Goal: Consume media (video, audio): Consume media (video, audio)

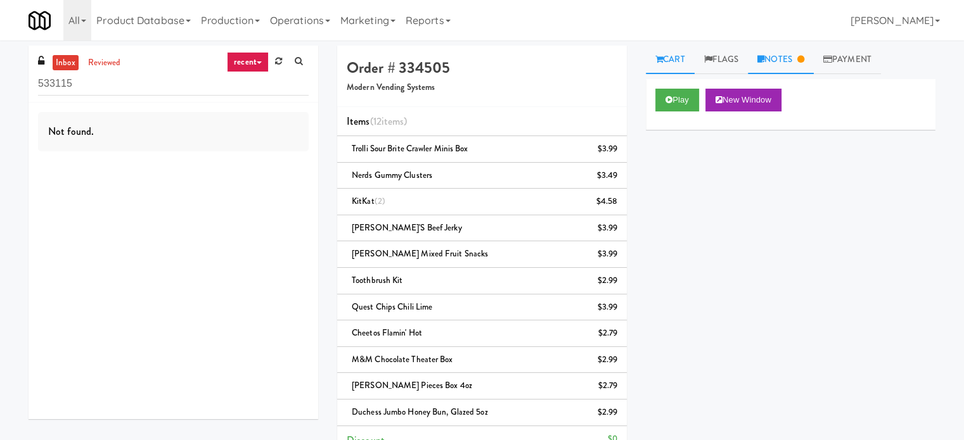
click at [787, 54] on link "Notes" at bounding box center [781, 60] width 66 height 29
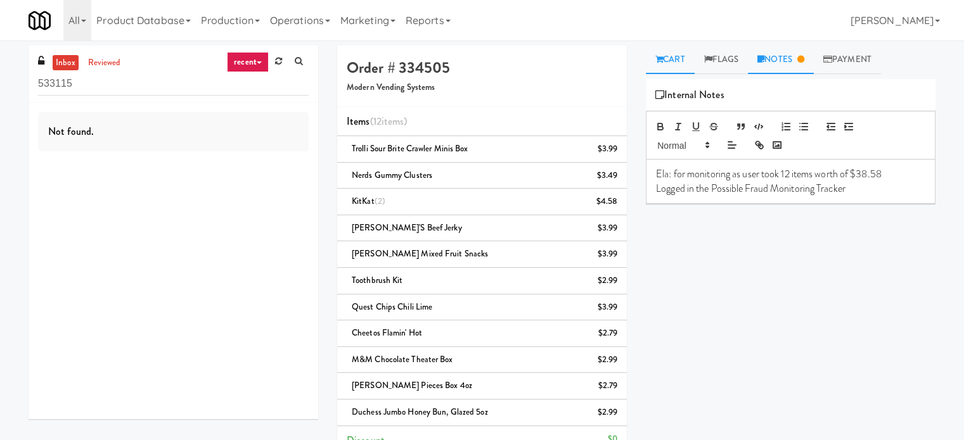
click at [669, 57] on link "Cart" at bounding box center [670, 60] width 49 height 29
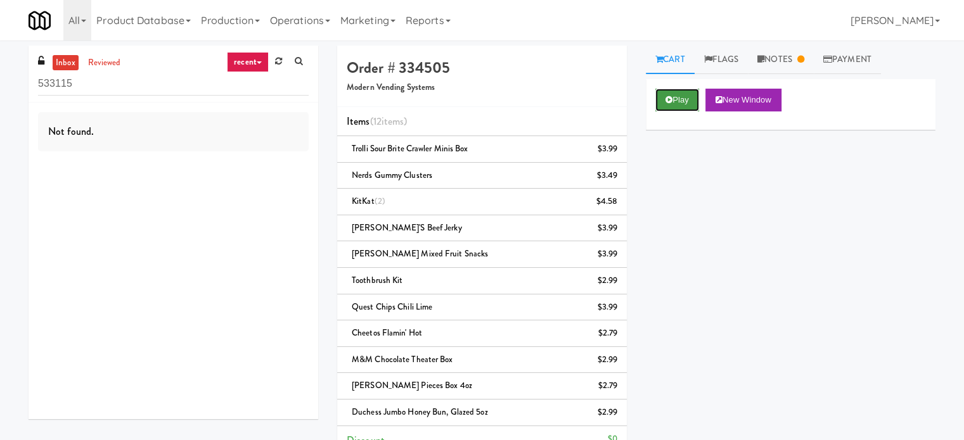
click at [672, 99] on button "Play" at bounding box center [677, 100] width 44 height 23
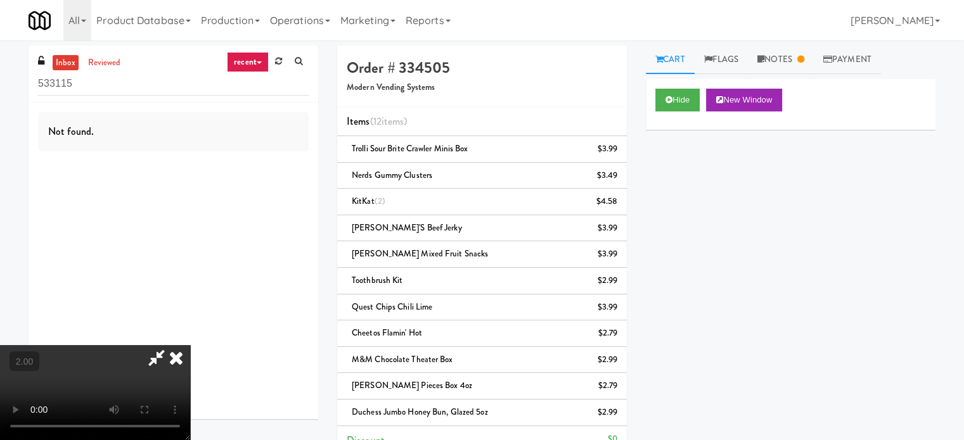
click at [190, 345] on video at bounding box center [95, 392] width 190 height 95
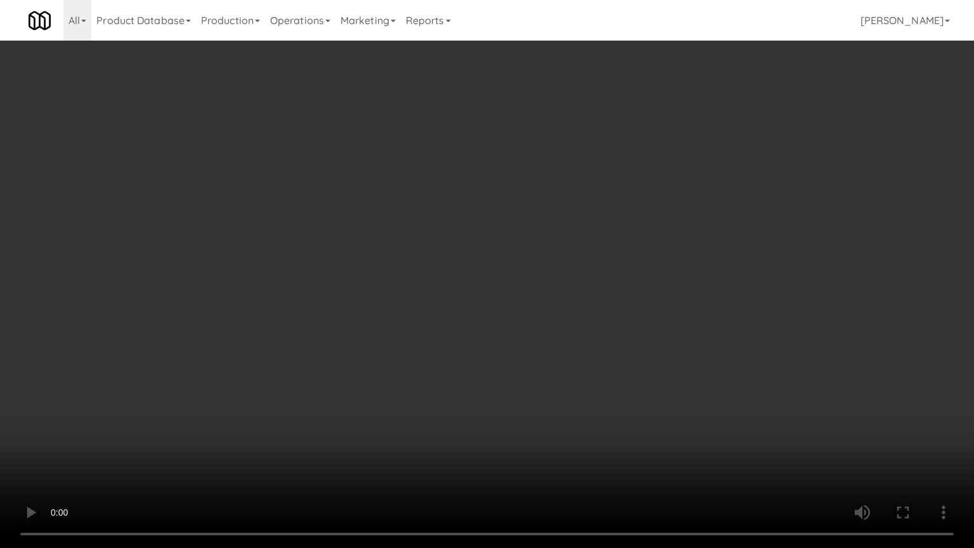
click at [759, 438] on video at bounding box center [487, 274] width 974 height 548
click at [569, 265] on video at bounding box center [487, 274] width 974 height 548
click at [569, 261] on video at bounding box center [487, 274] width 974 height 548
click at [574, 259] on video at bounding box center [487, 274] width 974 height 548
click at [614, 281] on video at bounding box center [487, 274] width 974 height 548
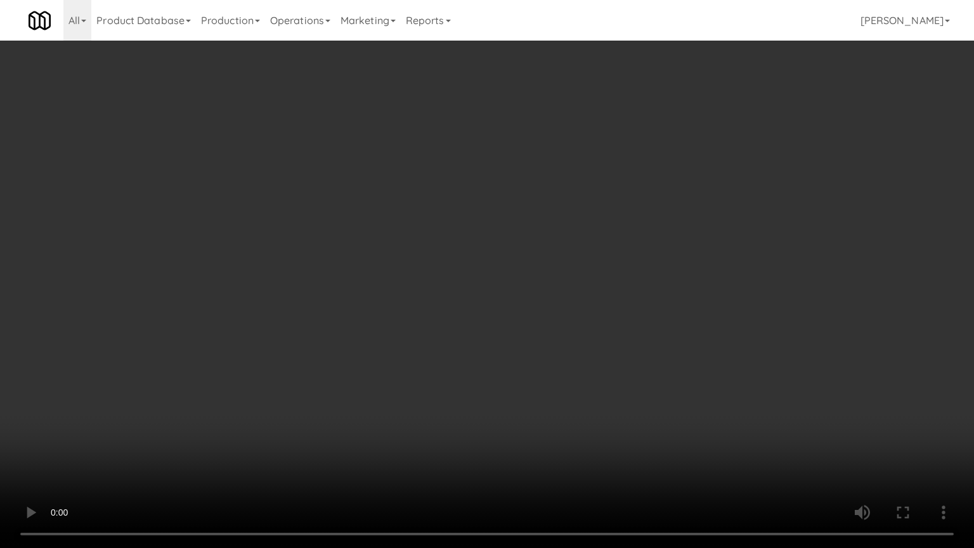
click at [612, 281] on video at bounding box center [487, 274] width 974 height 548
click at [627, 280] on video at bounding box center [487, 274] width 974 height 548
click at [596, 278] on video at bounding box center [487, 274] width 974 height 548
click at [622, 281] on video at bounding box center [487, 274] width 974 height 548
click at [619, 284] on video at bounding box center [487, 274] width 974 height 548
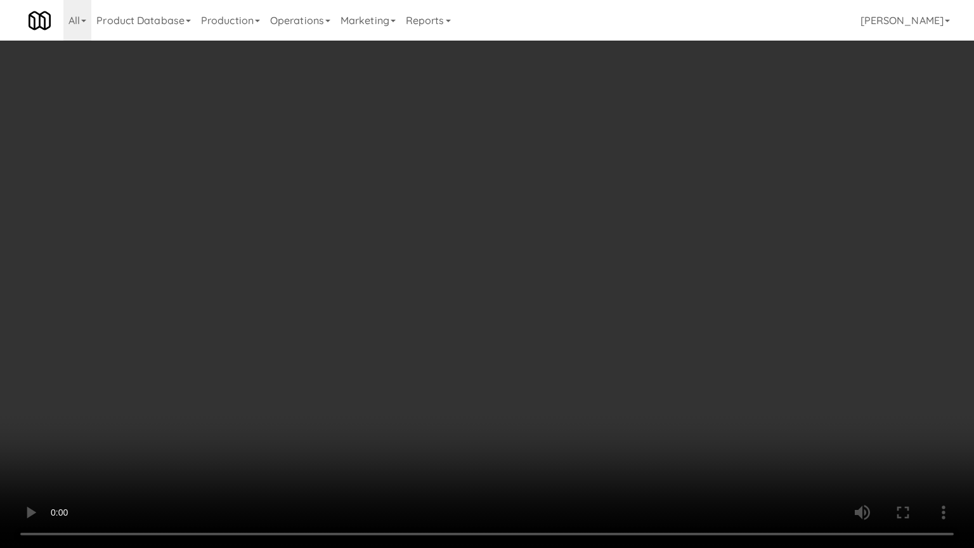
click at [572, 355] on video at bounding box center [487, 274] width 974 height 548
click at [570, 345] on video at bounding box center [487, 274] width 974 height 548
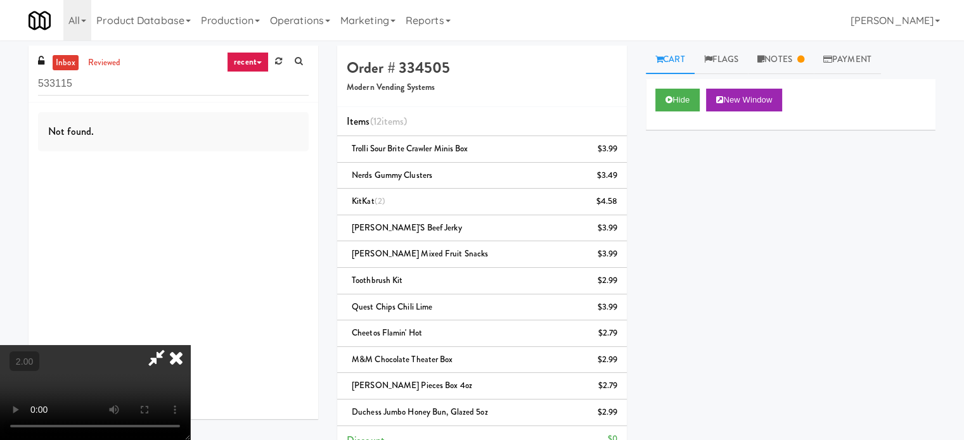
click at [171, 345] on icon at bounding box center [156, 357] width 29 height 25
drag, startPoint x: 228, startPoint y: 367, endPoint x: 227, endPoint y: 353, distance: 14.0
click at [190, 363] on video at bounding box center [95, 392] width 190 height 95
drag, startPoint x: 227, startPoint y: 353, endPoint x: 380, endPoint y: 334, distance: 154.6
click at [190, 345] on video at bounding box center [95, 392] width 190 height 95
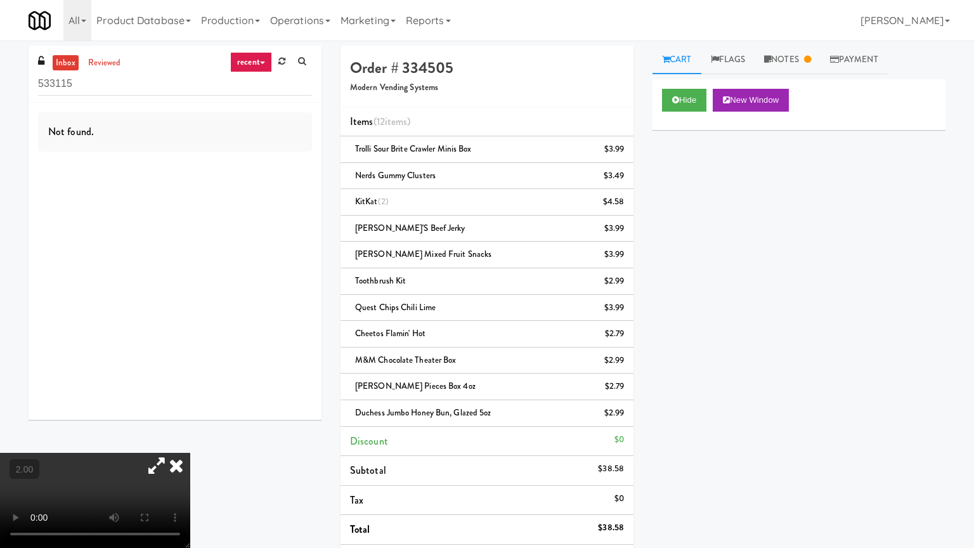
click at [190, 440] on video at bounding box center [95, 500] width 190 height 95
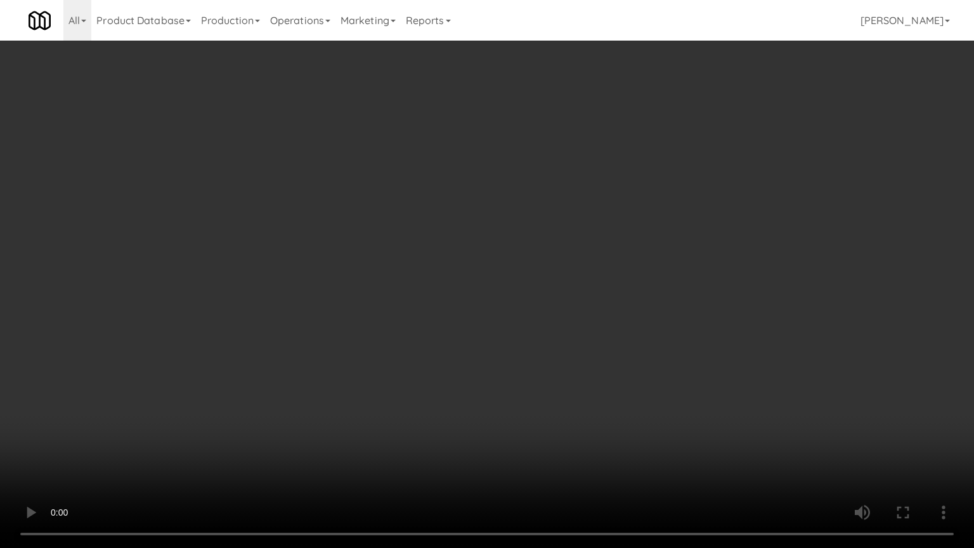
click at [371, 226] on video at bounding box center [487, 274] width 974 height 548
click at [372, 373] on video at bounding box center [487, 274] width 974 height 548
click at [398, 303] on video at bounding box center [487, 274] width 974 height 548
click at [204, 397] on video at bounding box center [487, 274] width 974 height 548
click at [302, 293] on video at bounding box center [487, 274] width 974 height 548
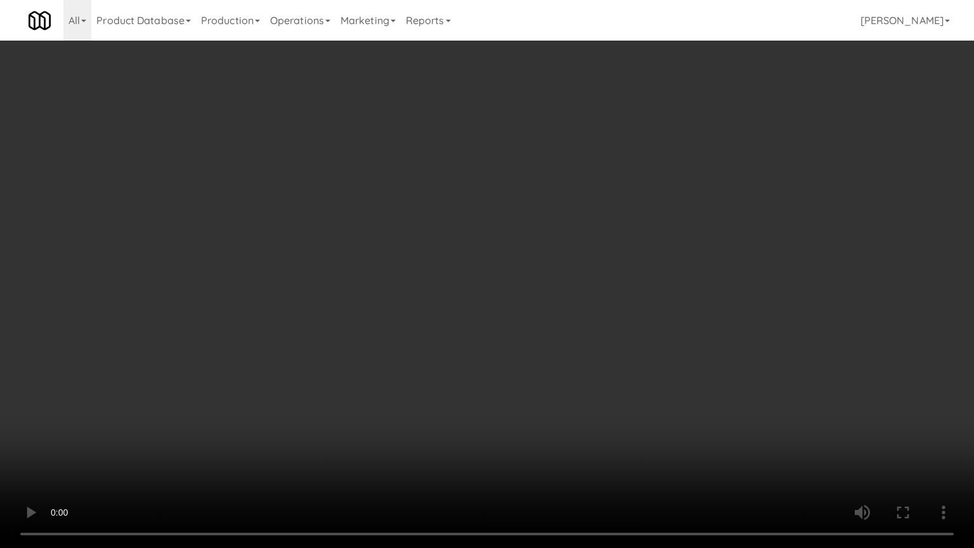
click at [349, 293] on video at bounding box center [487, 274] width 974 height 548
click at [340, 279] on video at bounding box center [487, 274] width 974 height 548
click at [340, 278] on video at bounding box center [487, 274] width 974 height 548
click at [330, 280] on video at bounding box center [487, 274] width 974 height 548
click at [340, 274] on video at bounding box center [487, 274] width 974 height 548
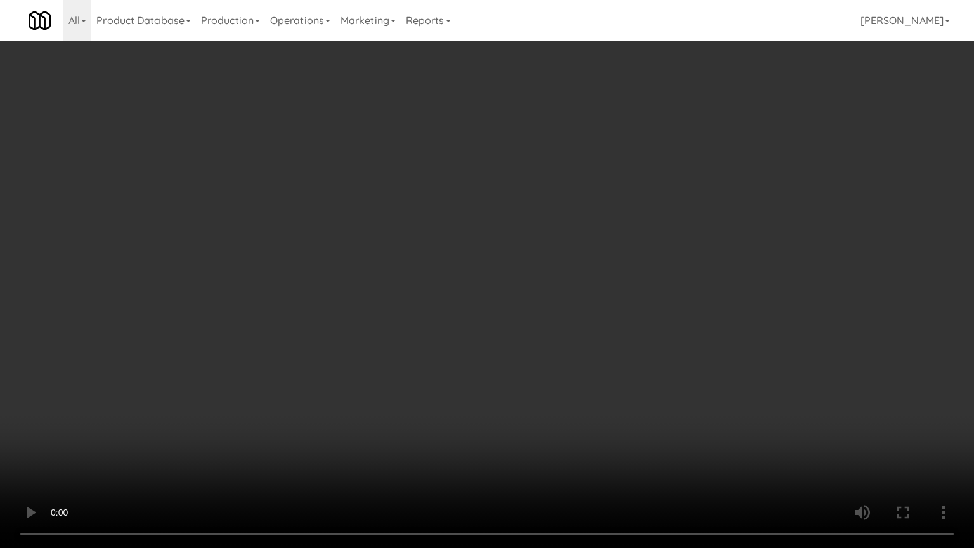
click at [337, 270] on video at bounding box center [487, 274] width 974 height 548
drag, startPoint x: 344, startPoint y: 268, endPoint x: 349, endPoint y: 262, distance: 7.2
click at [347, 266] on video at bounding box center [487, 274] width 974 height 548
drag, startPoint x: 350, startPoint y: 254, endPoint x: 365, endPoint y: 160, distance: 94.3
click at [350, 252] on video at bounding box center [487, 274] width 974 height 548
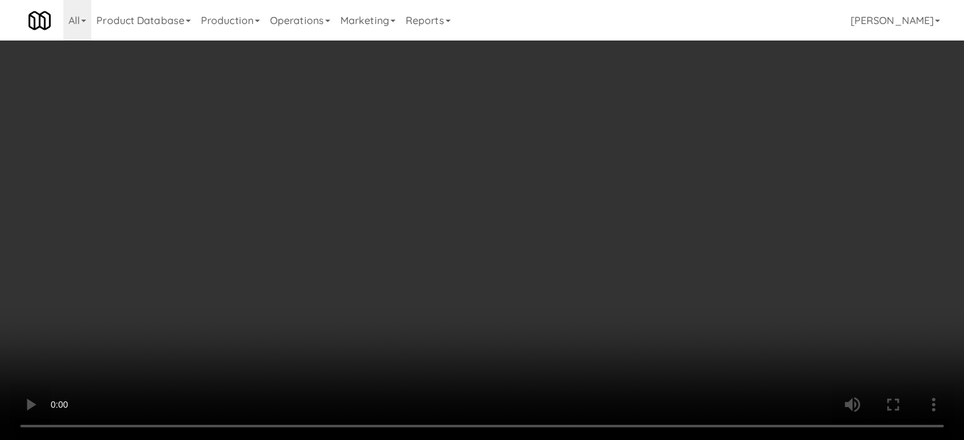
click at [247, 348] on video at bounding box center [482, 220] width 964 height 440
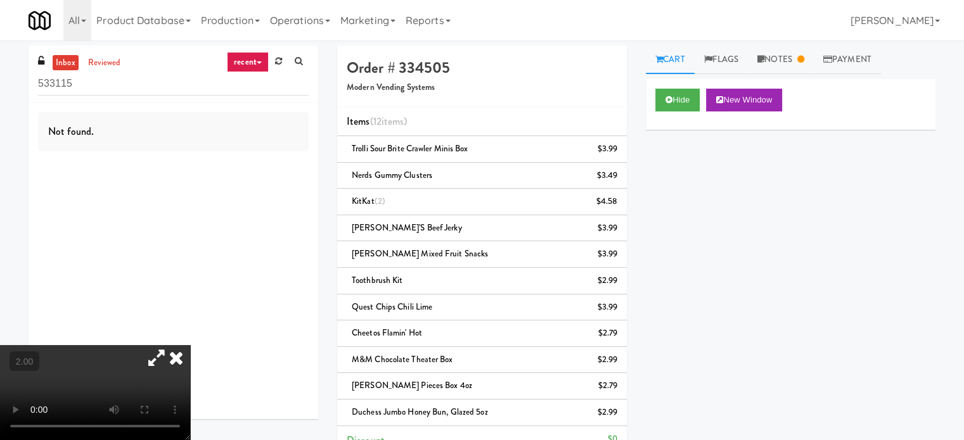
click at [190, 345] on video at bounding box center [95, 392] width 190 height 95
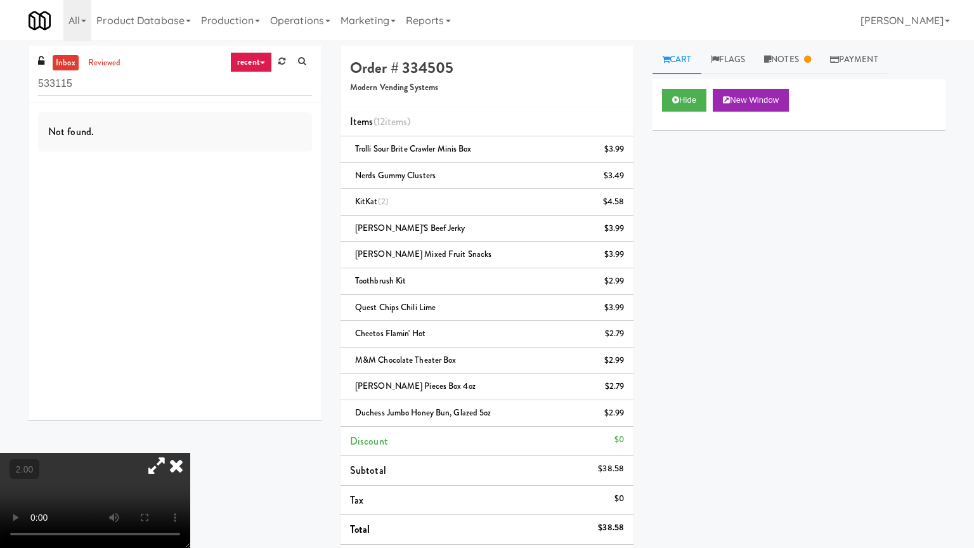
drag, startPoint x: 309, startPoint y: 326, endPoint x: 359, endPoint y: 254, distance: 87.9
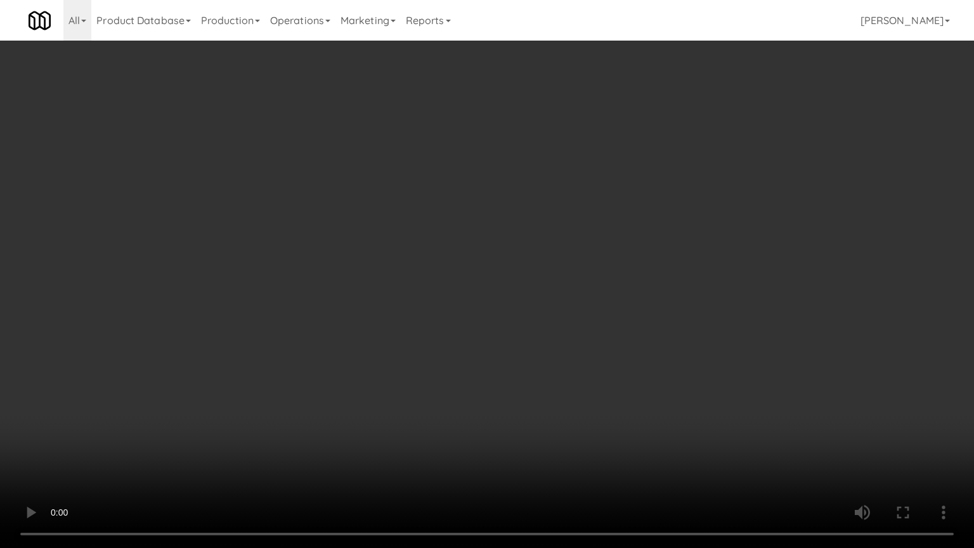
click at [309, 326] on video at bounding box center [487, 274] width 974 height 548
click at [497, 240] on video at bounding box center [487, 274] width 974 height 548
click at [498, 240] on video at bounding box center [487, 274] width 974 height 548
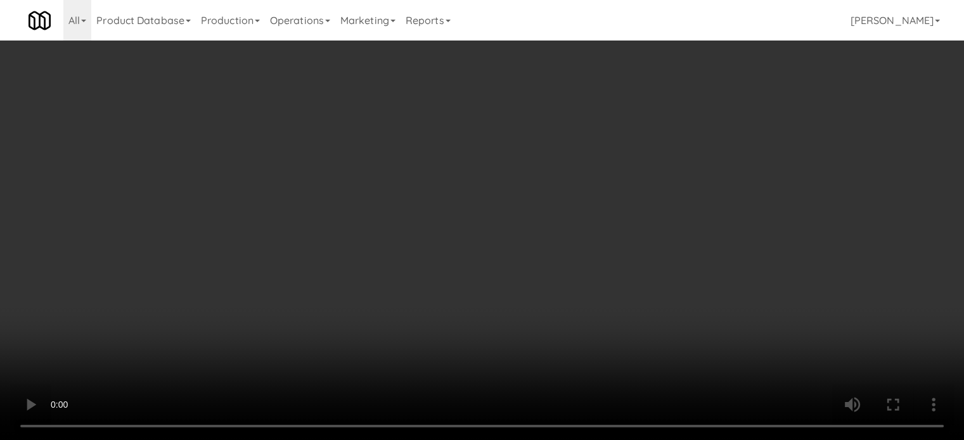
click at [248, 309] on video at bounding box center [482, 220] width 964 height 440
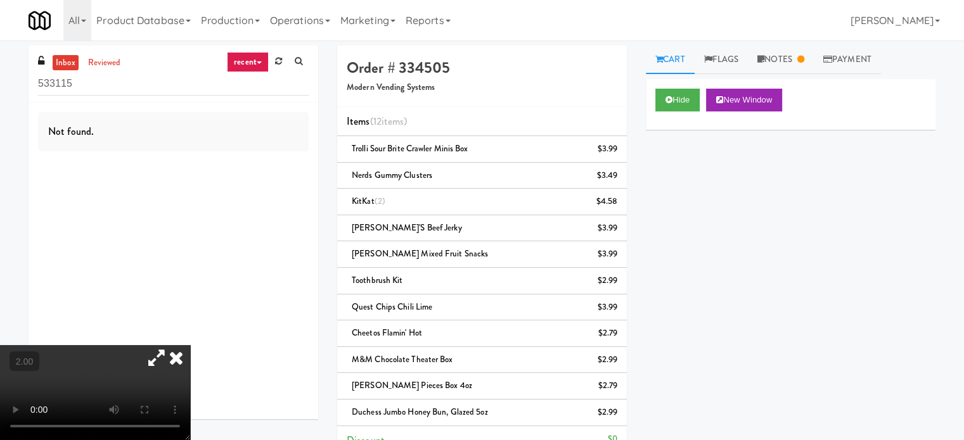
click at [190, 345] on video at bounding box center [95, 392] width 190 height 95
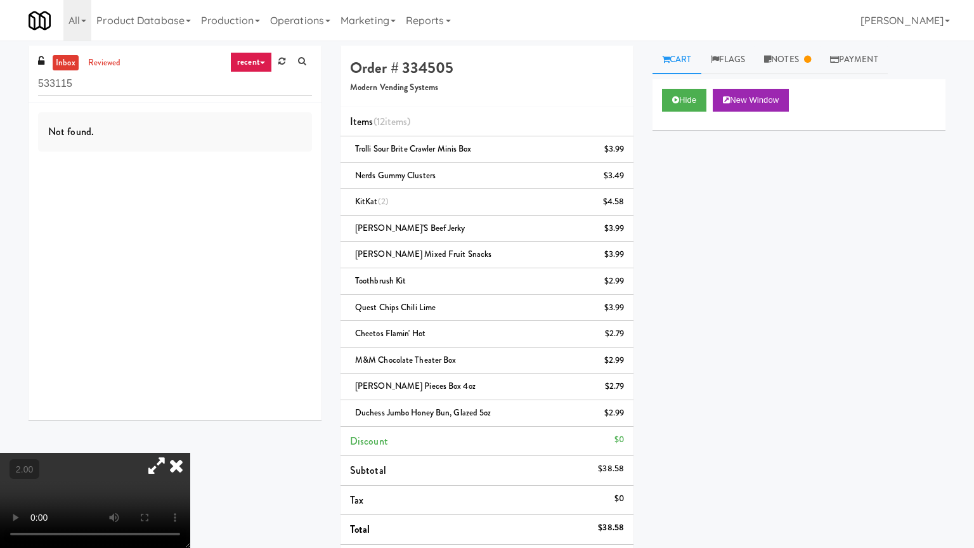
click at [190, 440] on video at bounding box center [95, 500] width 190 height 95
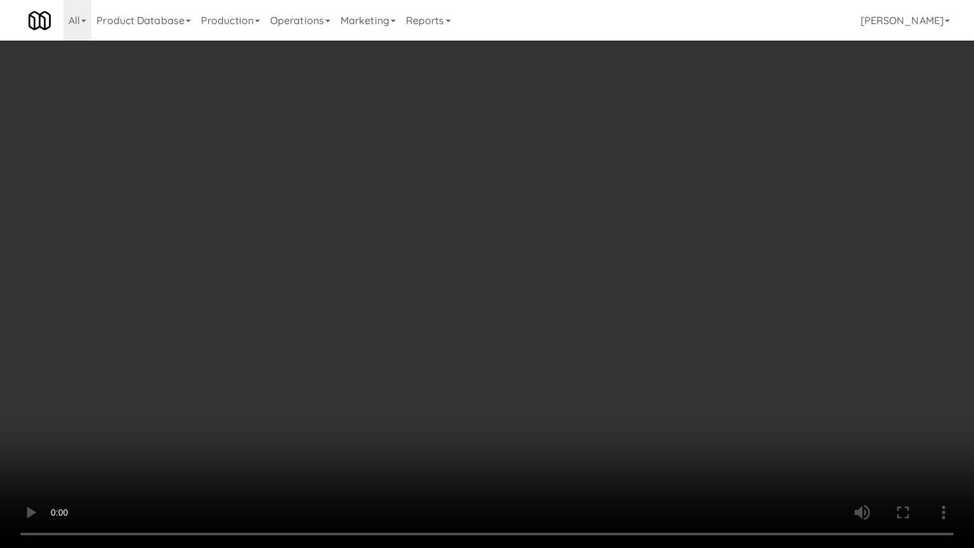
click at [256, 340] on video at bounding box center [487, 274] width 974 height 548
click at [259, 322] on video at bounding box center [487, 274] width 974 height 548
click at [272, 316] on video at bounding box center [487, 274] width 974 height 548
click at [267, 302] on video at bounding box center [487, 274] width 974 height 548
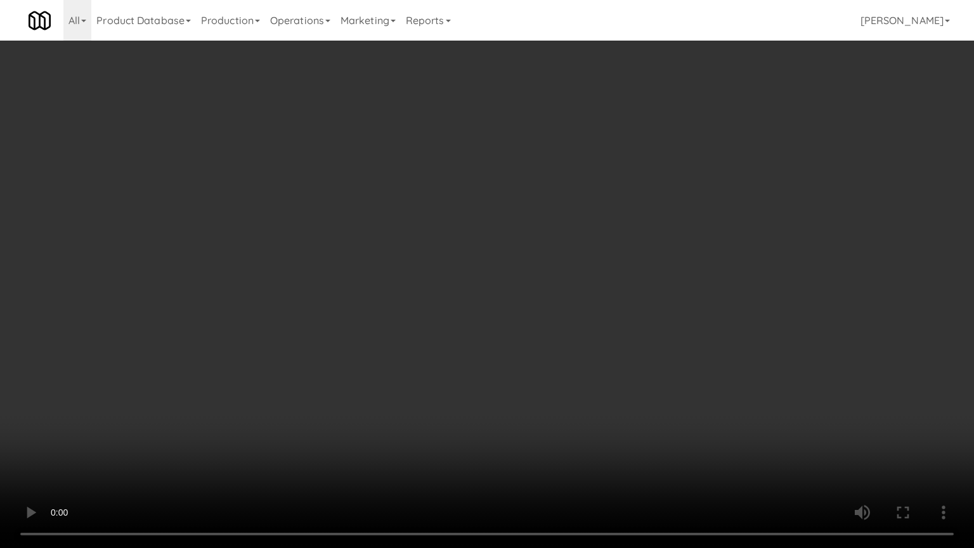
click at [306, 312] on video at bounding box center [487, 274] width 974 height 548
click at [317, 319] on video at bounding box center [487, 274] width 974 height 548
click at [209, 283] on video at bounding box center [487, 274] width 974 height 548
click at [309, 280] on video at bounding box center [487, 274] width 974 height 548
click at [305, 285] on video at bounding box center [487, 274] width 974 height 548
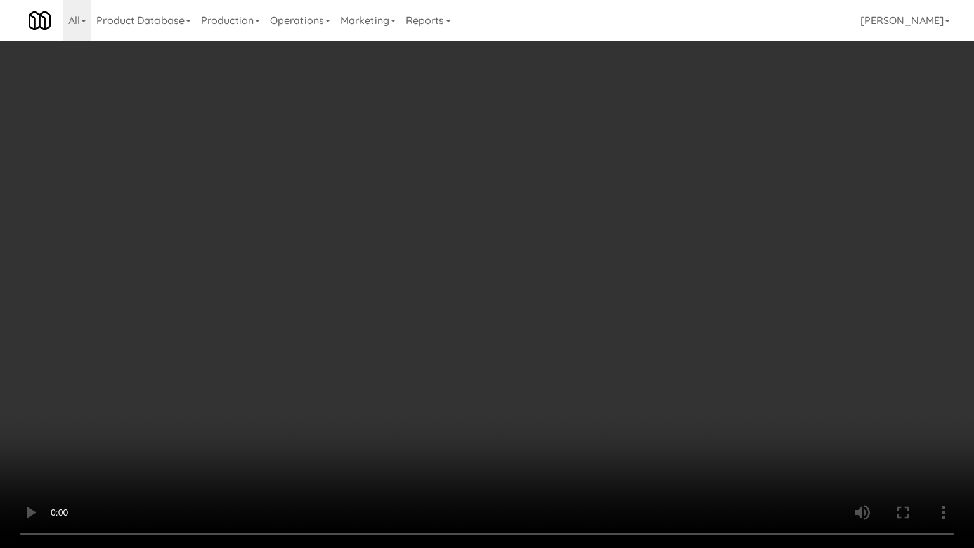
click at [301, 278] on video at bounding box center [487, 274] width 974 height 548
click at [312, 273] on video at bounding box center [487, 274] width 974 height 548
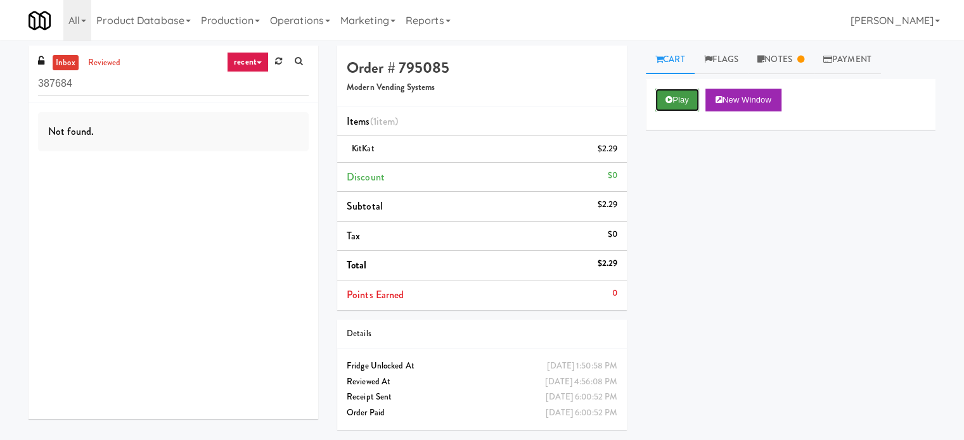
click at [672, 96] on button "Play" at bounding box center [677, 100] width 44 height 23
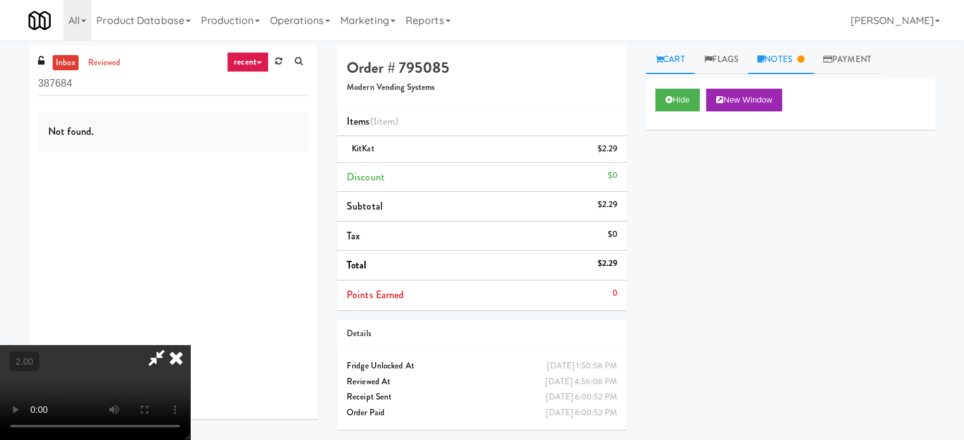
click at [770, 60] on link "Notes" at bounding box center [781, 60] width 66 height 29
